Goal: Information Seeking & Learning: Learn about a topic

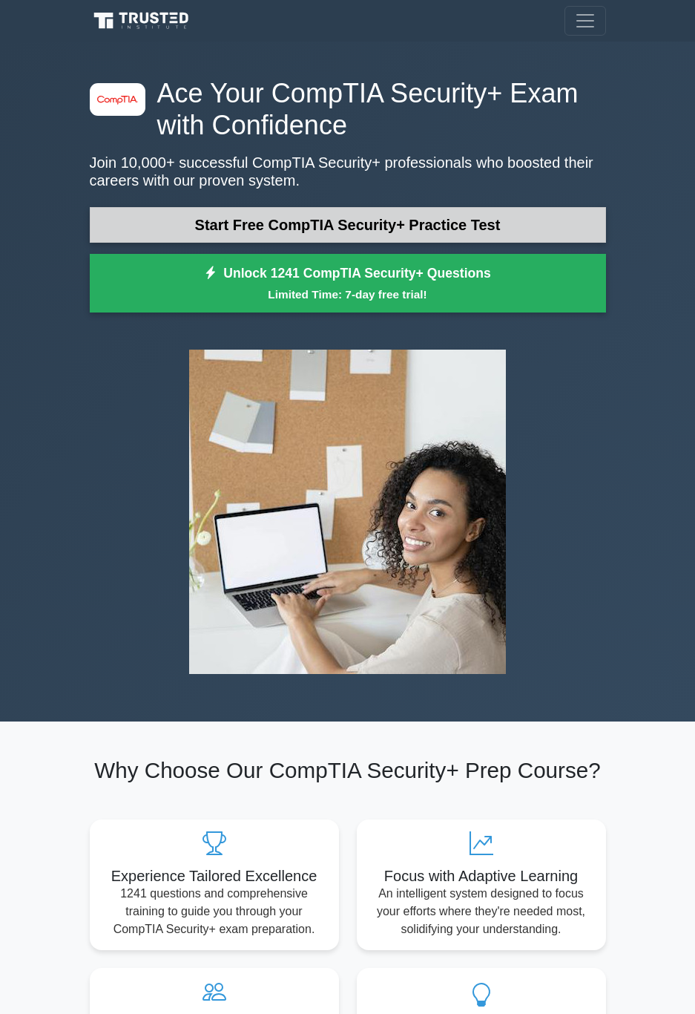
click at [398, 217] on link "Start Free CompTIA Security+ Practice Test" at bounding box center [348, 225] width 516 height 36
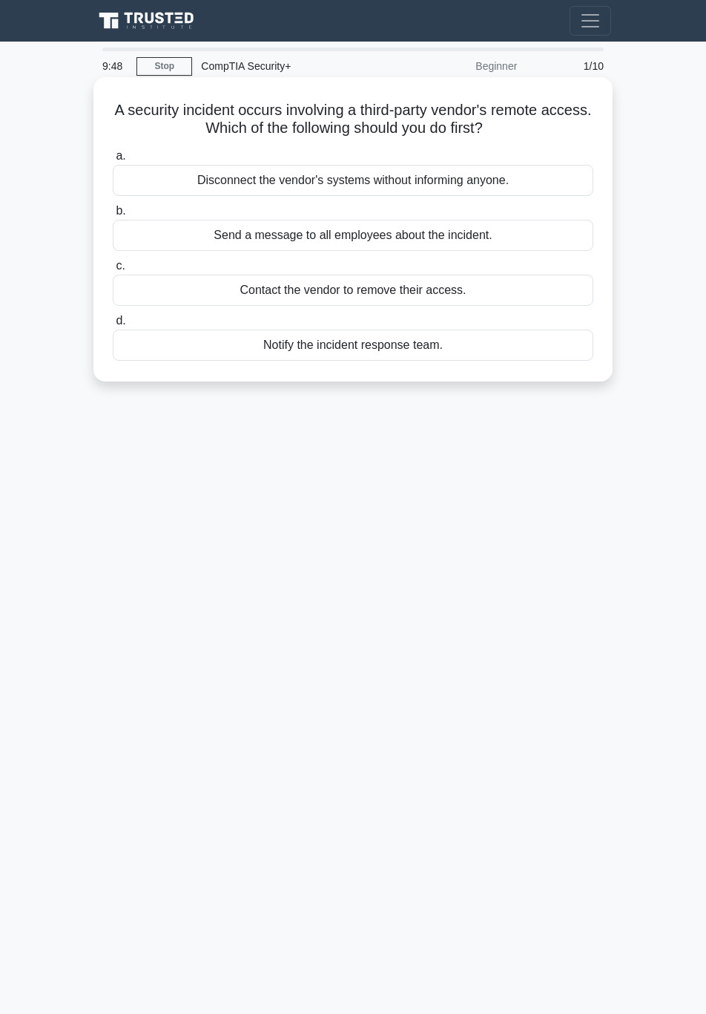
click at [292, 350] on div "Notify the incident response team." at bounding box center [353, 344] width 481 height 31
click at [113, 326] on input "d. Notify the incident response team." at bounding box center [113, 321] width 0 height 10
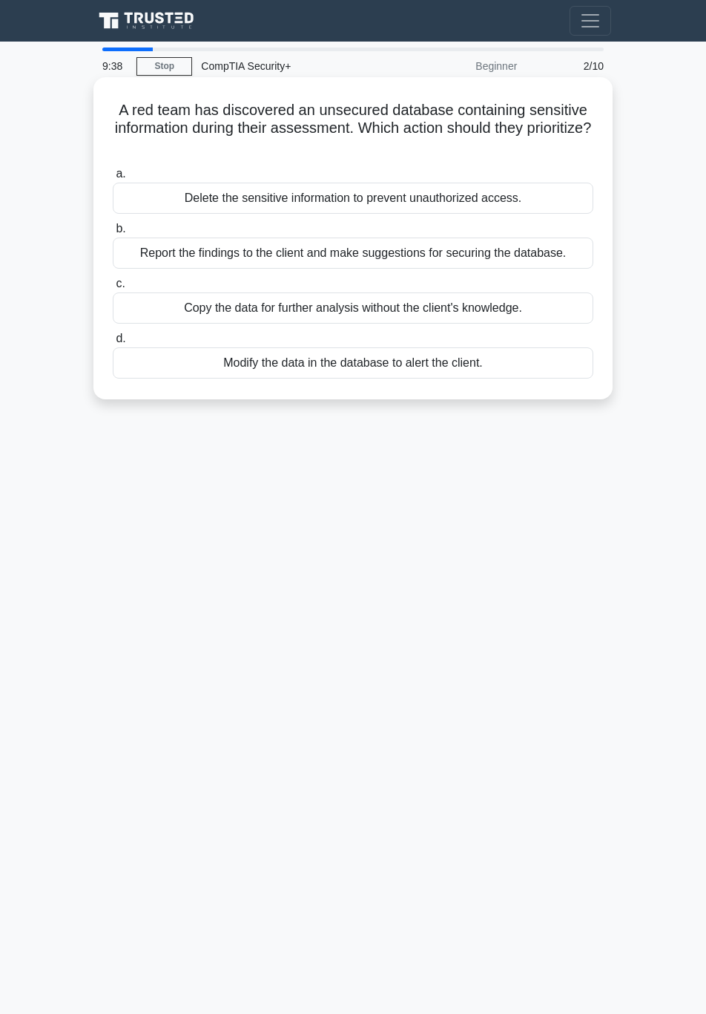
click at [324, 246] on div "Report the findings to the client and make suggestions for securing the databas…" at bounding box center [353, 252] width 481 height 31
click at [113, 234] on input "b. Report the findings to the client and make suggestions for securing the data…" at bounding box center [113, 229] width 0 height 10
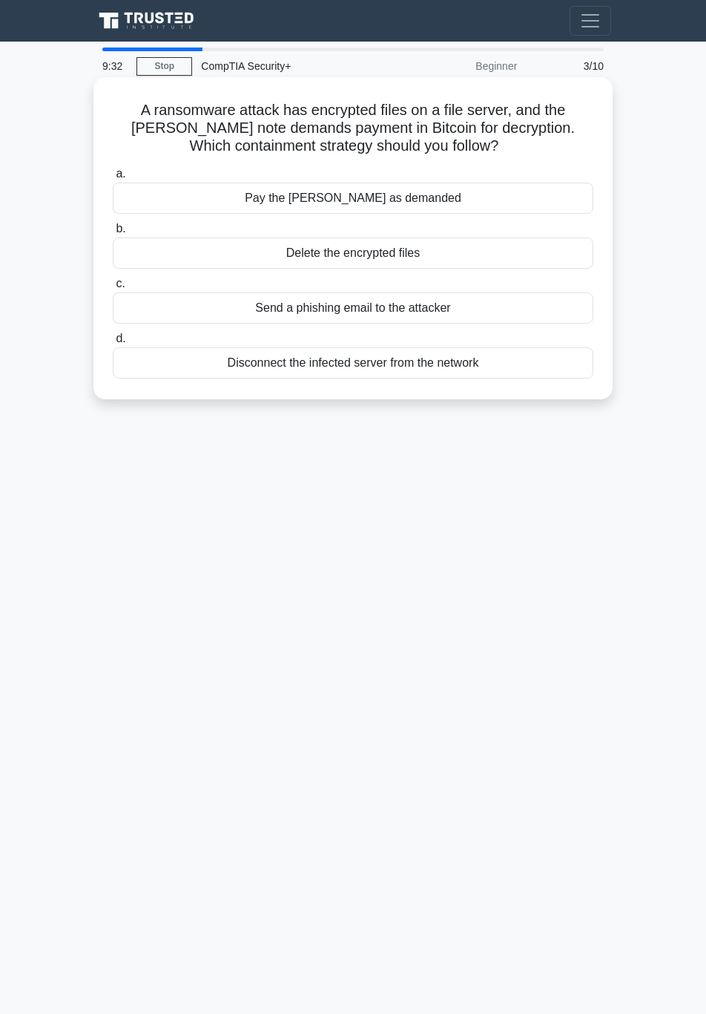
click at [248, 361] on div "Disconnect the infected server from the network" at bounding box center [353, 362] width 481 height 31
click at [113, 344] on input "d. Disconnect the infected server from the network" at bounding box center [113, 339] width 0 height 10
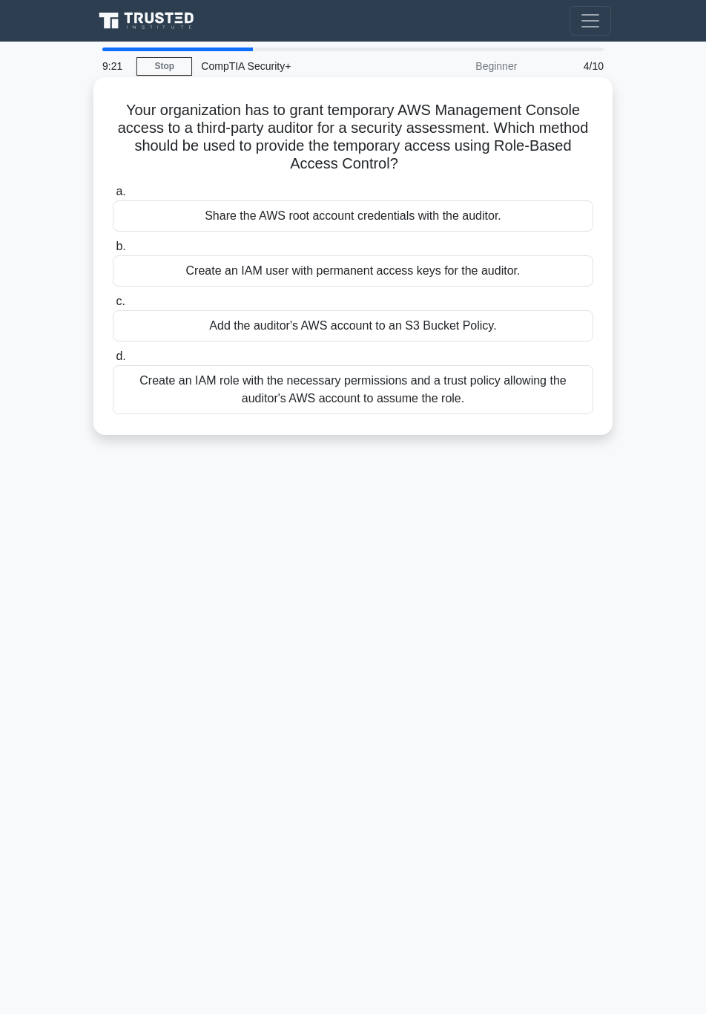
click at [238, 325] on div "Add the auditor's AWS account to an S3 Bucket Policy." at bounding box center [353, 325] width 481 height 31
click at [113, 306] on input "c. Add the auditor's AWS account to an S3 Bucket Policy." at bounding box center [113, 302] width 0 height 10
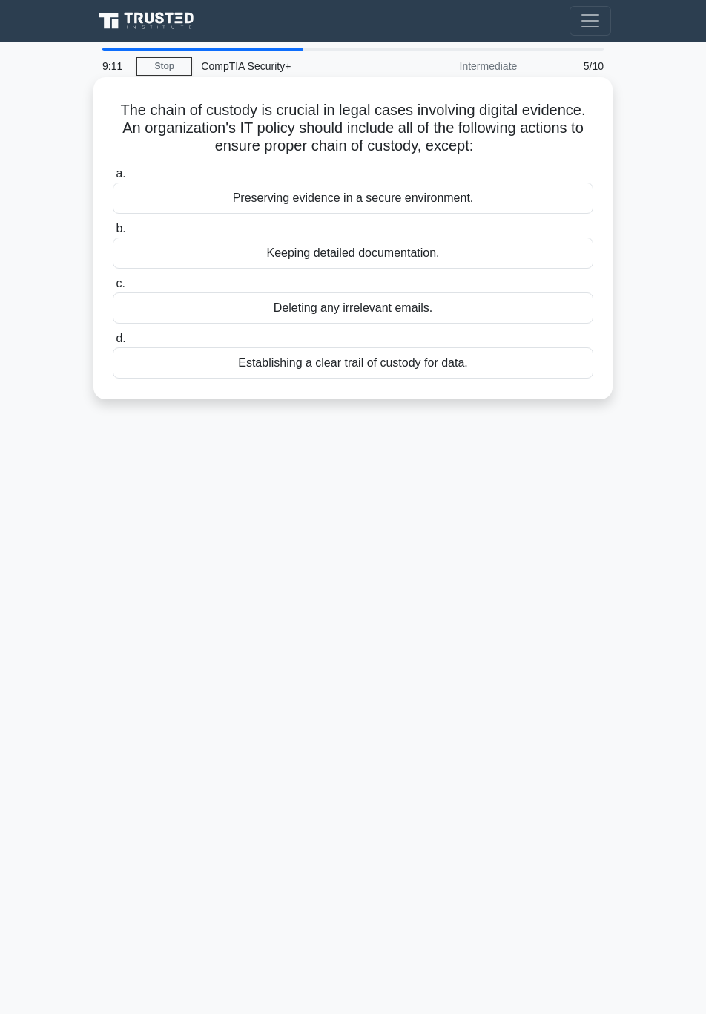
click at [544, 305] on div "Deleting any irrelevant emails." at bounding box center [353, 307] width 481 height 31
click at [113, 289] on input "c. Deleting any irrelevant emails." at bounding box center [113, 284] width 0 height 10
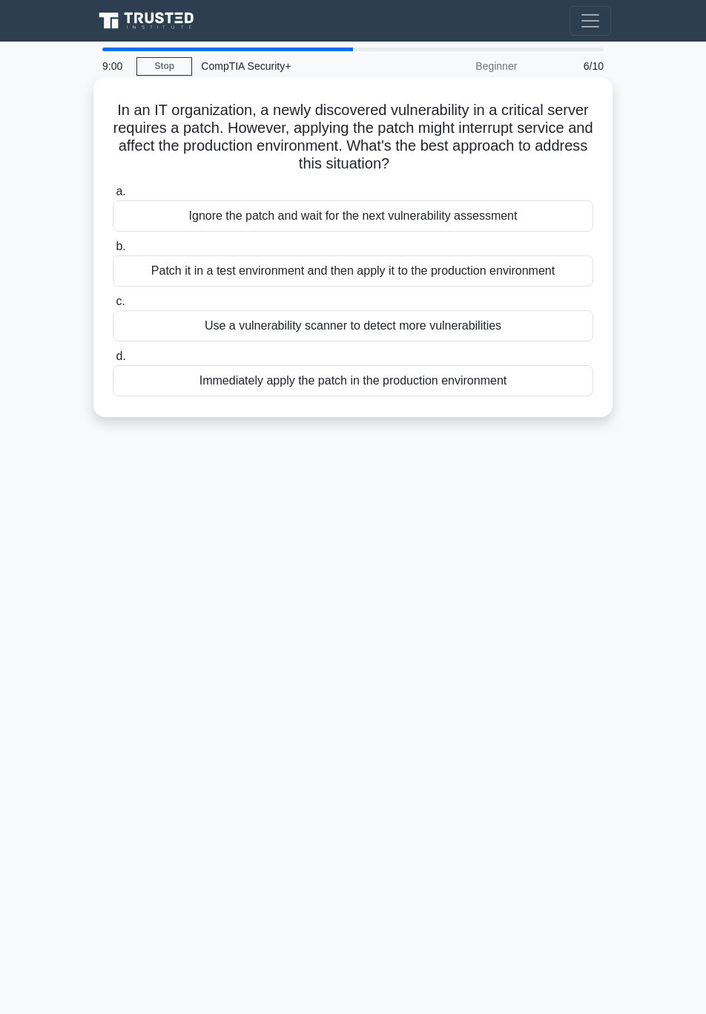
click at [260, 272] on div "Patch it in a test environment and then apply it to the production environment" at bounding box center [353, 270] width 481 height 31
click at [113, 252] on input "b. Patch it in a test environment and then apply it to the production environme…" at bounding box center [113, 247] width 0 height 10
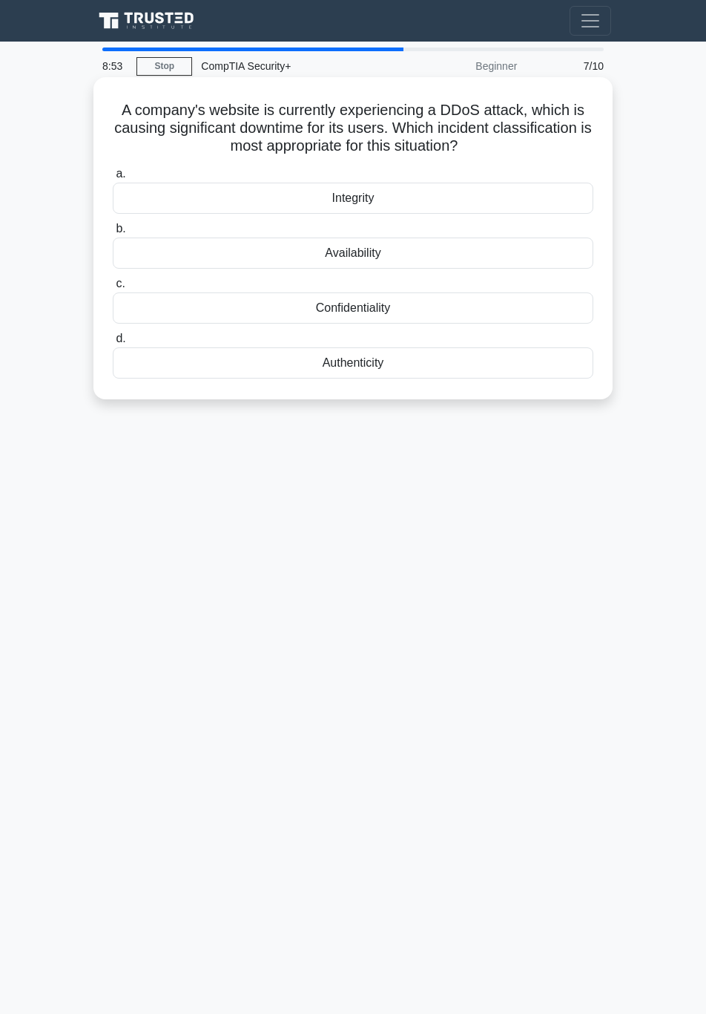
click at [292, 253] on div "Availability" at bounding box center [353, 252] width 481 height 31
click at [113, 234] on input "b. Availability" at bounding box center [113, 229] width 0 height 10
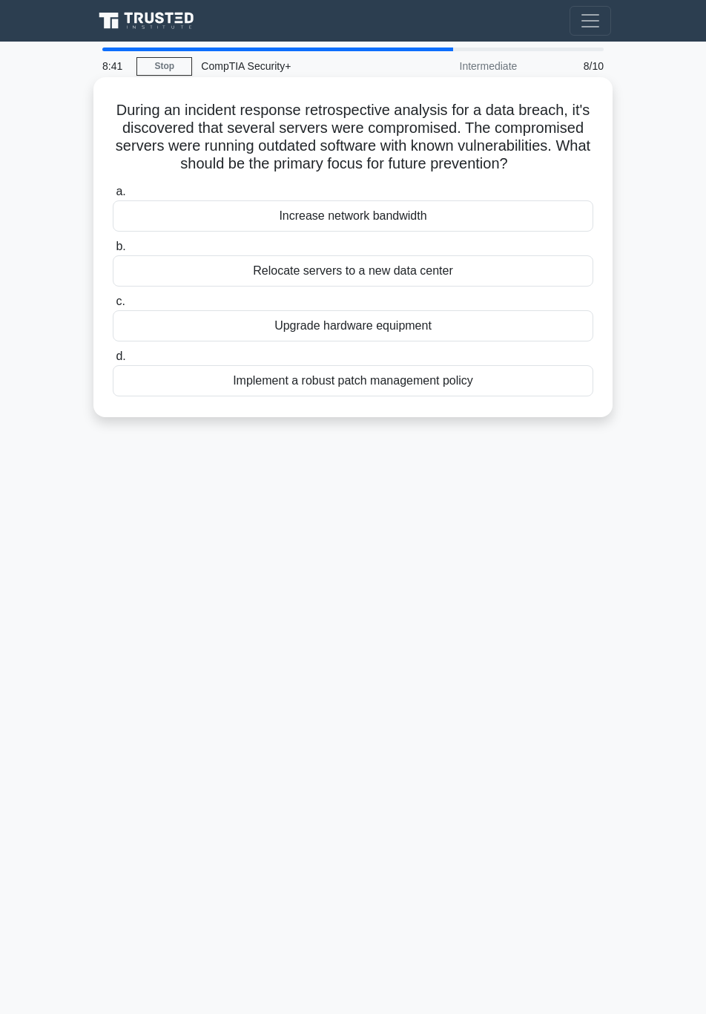
click at [548, 396] on div "Implement a robust patch management policy" at bounding box center [353, 380] width 481 height 31
click at [113, 361] on input "d. Implement a robust patch management policy" at bounding box center [113, 357] width 0 height 10
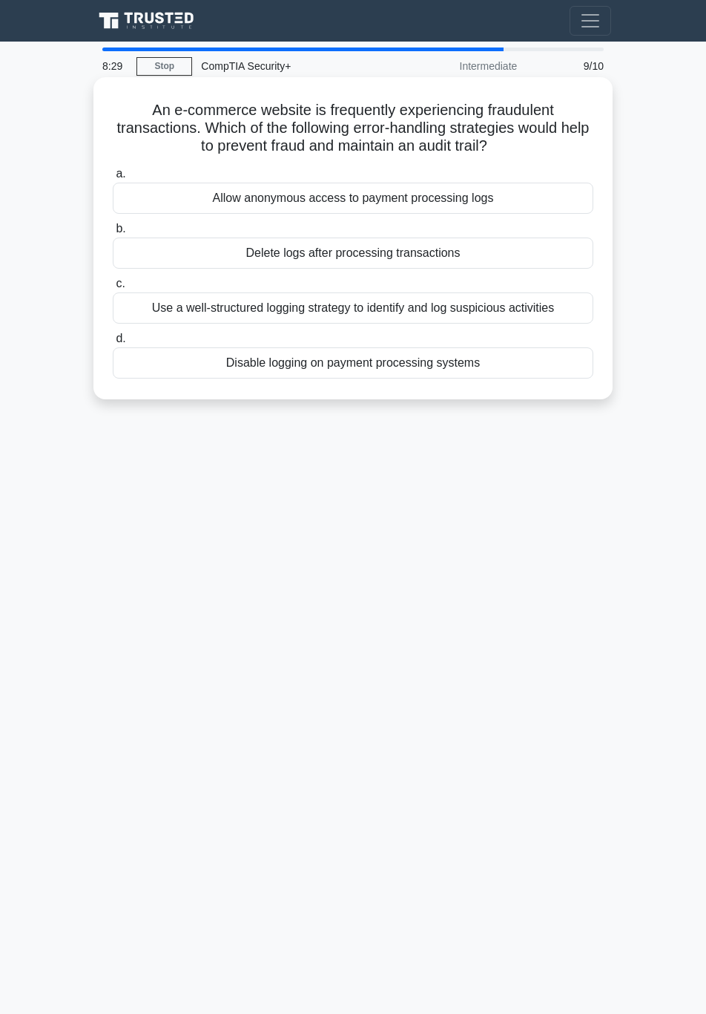
click at [307, 307] on div "Use a well-structured logging strategy to identify and log suspicious activities" at bounding box center [353, 307] width 481 height 31
click at [113, 289] on input "c. Use a well-structured logging strategy to identify and log suspicious activi…" at bounding box center [113, 284] width 0 height 10
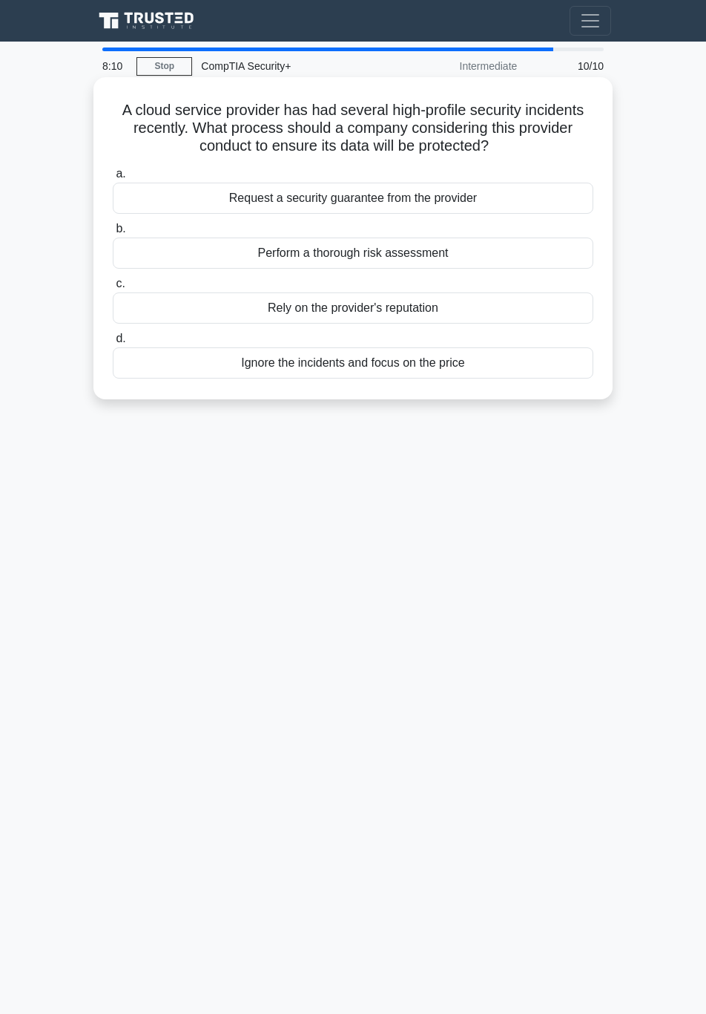
click at [486, 252] on div "Perform a thorough risk assessment" at bounding box center [353, 252] width 481 height 31
click at [113, 234] on input "b. Perform a thorough risk assessment" at bounding box center [113, 229] width 0 height 10
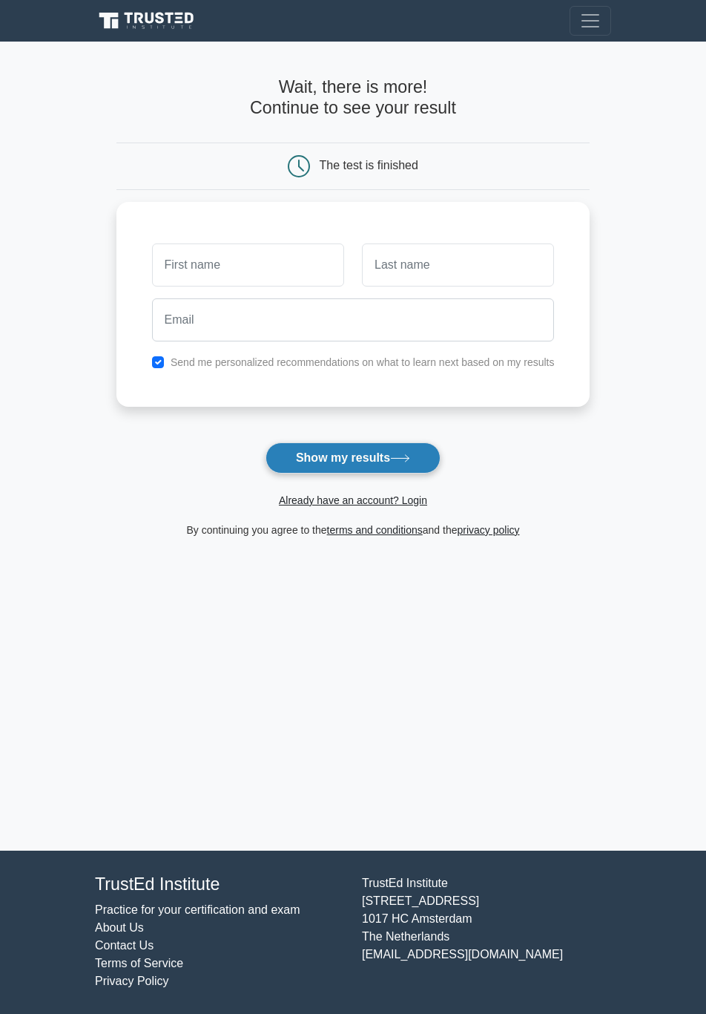
click at [341, 457] on button "Show my results" at bounding box center [353, 457] width 175 height 31
click at [340, 458] on button "Show my results" at bounding box center [353, 457] width 175 height 31
